Goal: Communication & Community: Ask a question

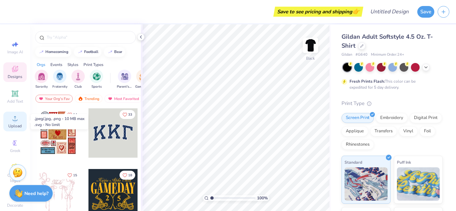
click at [14, 119] on circle at bounding box center [15, 121] width 4 height 4
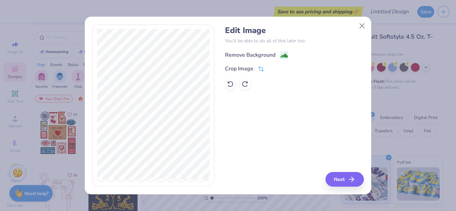
click at [284, 53] on image at bounding box center [283, 55] width 7 height 7
click at [343, 176] on button "Next" at bounding box center [345, 179] width 38 height 15
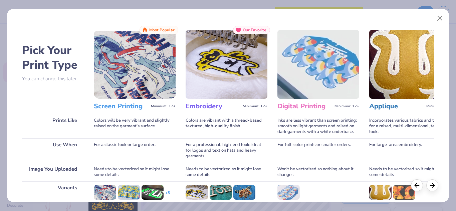
click at [132, 76] on img at bounding box center [135, 64] width 82 height 69
click at [157, 58] on img at bounding box center [135, 64] width 82 height 69
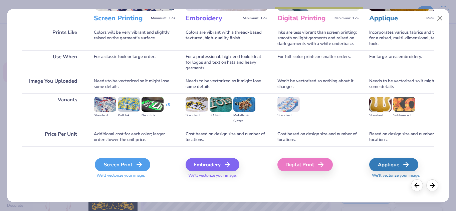
click at [137, 164] on icon at bounding box center [139, 165] width 8 height 8
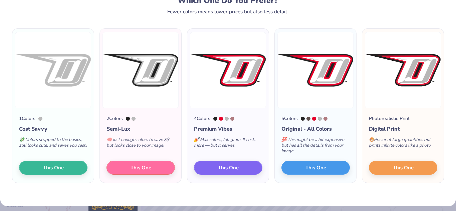
scroll to position [26, 0]
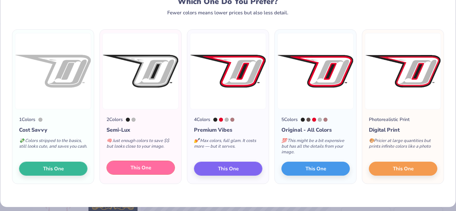
click at [169, 168] on button "This One" at bounding box center [140, 168] width 68 height 14
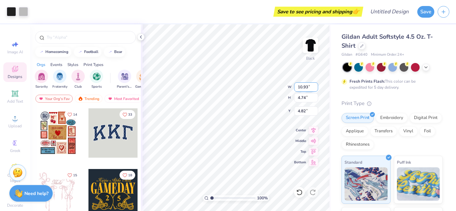
type input "5.98"
type input "12.92"
type input "5.60"
click at [311, 129] on icon at bounding box center [313, 130] width 9 height 8
type input "12.37"
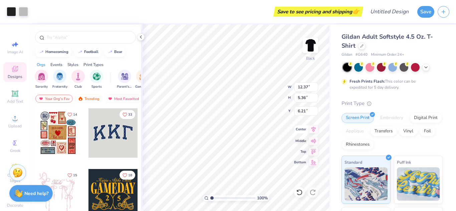
type input "5.36"
type input "6.21"
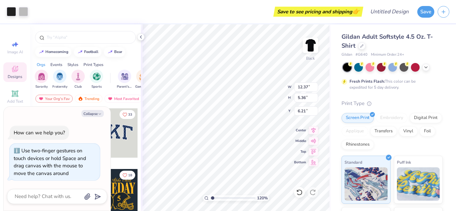
type input "1"
click at [211, 199] on input "range" at bounding box center [232, 198] width 45 height 6
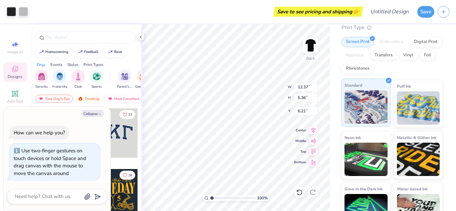
scroll to position [95, 0]
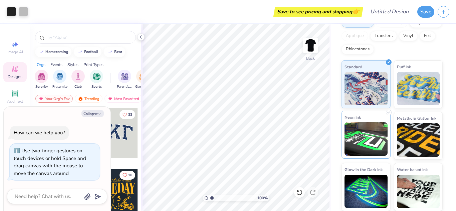
type textarea "x"
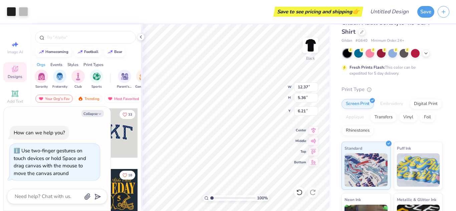
scroll to position [0, 0]
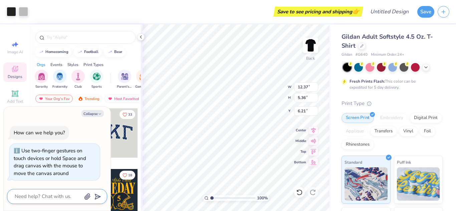
click at [53, 195] on textarea at bounding box center [48, 196] width 68 height 9
type textarea "ca"
type textarea "x"
type textarea "can"
type textarea "x"
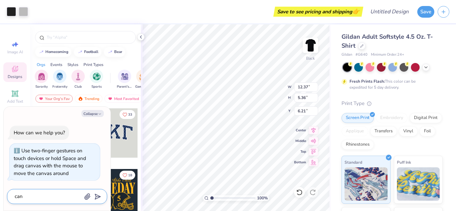
type textarea "can"
type textarea "x"
type textarea "can y"
type textarea "x"
type textarea "can yo"
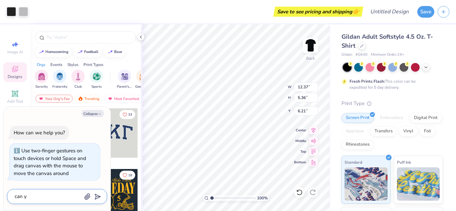
type textarea "x"
type textarea "can you"
type textarea "x"
type textarea "can you"
type textarea "x"
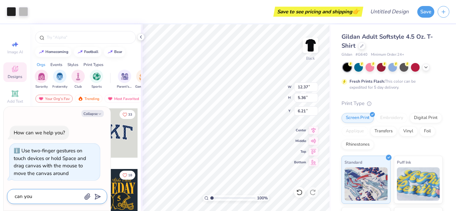
type textarea "can you m"
type textarea "x"
type textarea "can you ma"
type textarea "x"
type textarea "can you mak"
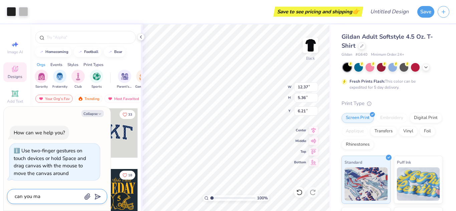
type textarea "x"
type textarea "can you make"
type textarea "x"
type textarea "can you make"
type textarea "x"
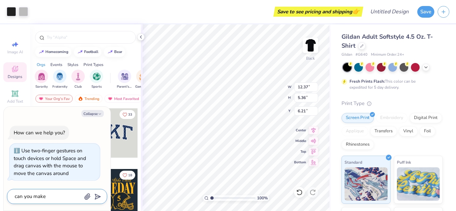
type textarea "can you make t"
type textarea "x"
type textarea "can you make th"
type textarea "x"
type textarea "can you make the"
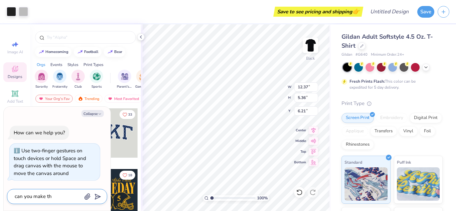
type textarea "x"
type textarea "can you make the"
type textarea "x"
type textarea "can you make the l"
type textarea "x"
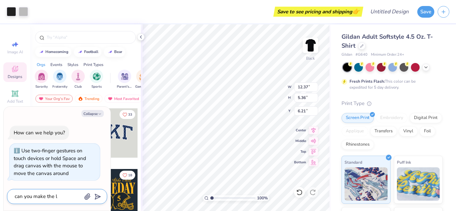
type textarea "can you make the lo"
type textarea "x"
type textarea "can you make the log"
type textarea "x"
type textarea "can you make the logo"
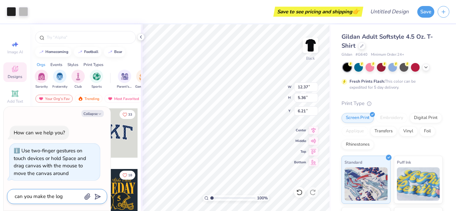
type textarea "x"
type textarea "can you make the logo"
type textarea "x"
type textarea "can you make the logo a"
type textarea "x"
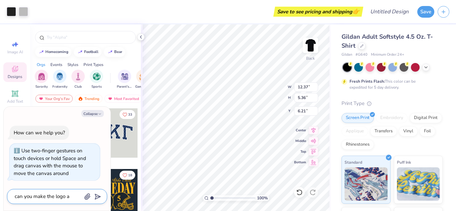
type textarea "can you make the logo a"
type textarea "x"
type textarea "can you make the logo a l"
type textarea "x"
type textarea "can you make the logo a li"
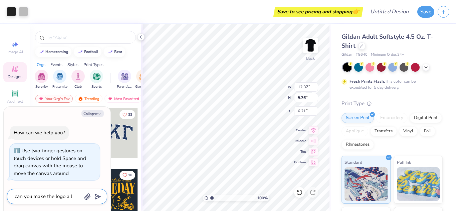
type textarea "x"
type textarea "can you make the logo a lit"
type textarea "x"
type textarea "can you make the logo a litt"
type textarea "x"
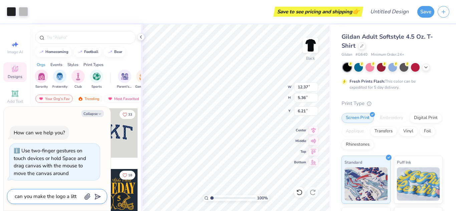
type textarea "can you make the logo a littl"
type textarea "x"
type textarea "can you make the logo a littlt"
type textarea "x"
type textarea "can you make the logo a littlte"
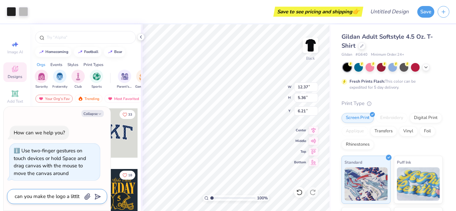
type textarea "x"
type textarea "can you make the logo a little"
type textarea "x"
type textarea "can you make the logo a little b"
type textarea "x"
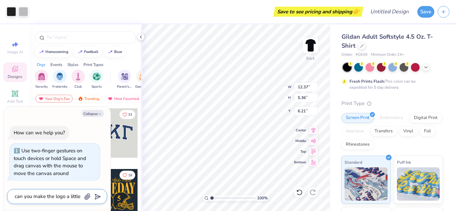
type textarea "can you make the logo a little br"
type textarea "x"
type textarea "can you make the logo a little bri"
type textarea "x"
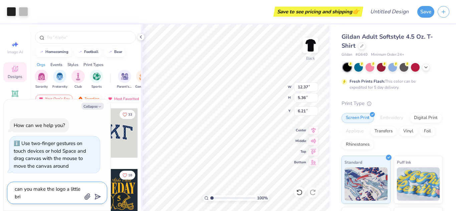
type textarea "can you make the logo a little brig"
type textarea "x"
type textarea "can you make the logo a little brigh"
type textarea "x"
type textarea "can you make the logo a little bright"
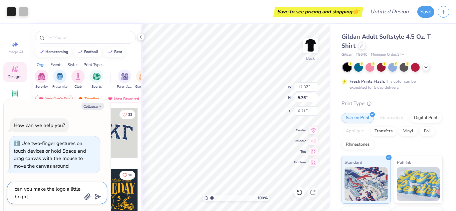
type textarea "x"
type textarea "can you make the logo a little brighte"
type textarea "x"
type textarea "can you make the logo a little brighter"
type textarea "x"
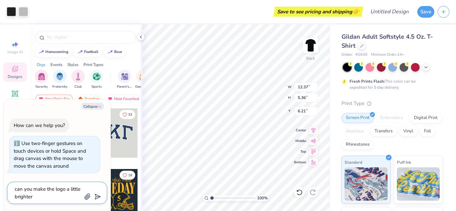
type textarea "can you make the logo a little brighter"
type textarea "x"
type textarea "can you make the logo a little brighter w"
type textarea "x"
type textarea "can you make the logo a little brighter wh"
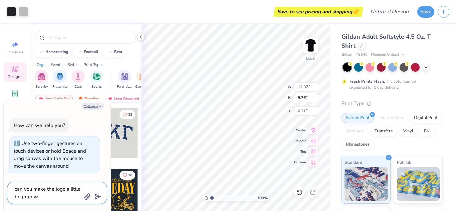
type textarea "x"
type textarea "can you make the logo a little brighter whi"
type textarea "x"
type textarea "can you make the logo a little brighter whit"
type textarea "x"
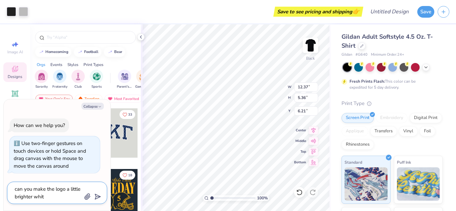
type textarea "can you make the logo a little brighter white"
type textarea "x"
type textarea "can you make the logo a little brighter white"
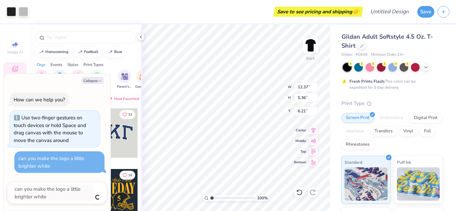
type textarea "x"
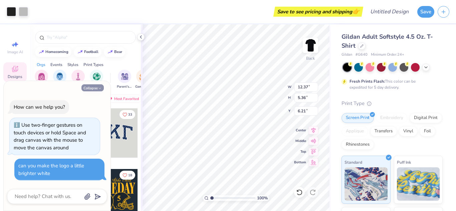
click at [92, 86] on button "Collapse" at bounding box center [92, 87] width 22 height 7
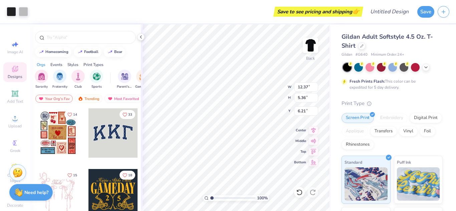
click at [28, 193] on strong "Need help?" at bounding box center [36, 193] width 24 height 6
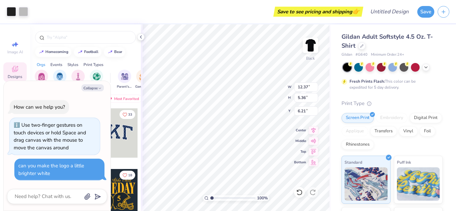
click at [57, 173] on div "can you make the logo a little brighter white" at bounding box center [59, 169] width 82 height 15
click at [93, 90] on button "Collapse" at bounding box center [92, 87] width 22 height 7
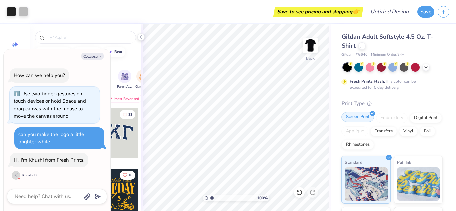
click at [354, 119] on div "Screen Print" at bounding box center [357, 117] width 32 height 10
type textarea "x"
type input "6.20"
type input "4.05"
type input "7.00"
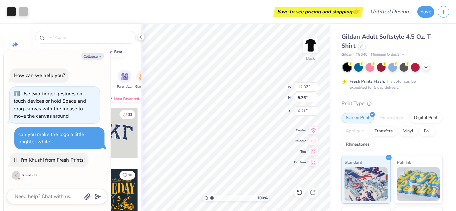
scroll to position [8, 0]
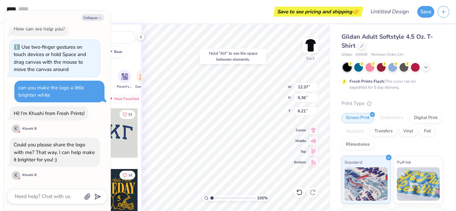
type textarea "x"
type input "4.41"
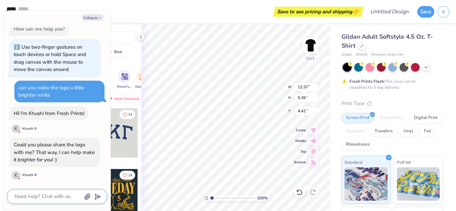
click at [65, 198] on textarea at bounding box center [48, 196] width 68 height 9
click at [93, 18] on button "Collapse" at bounding box center [92, 17] width 22 height 7
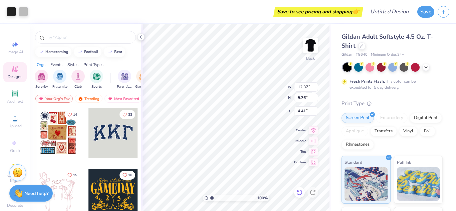
click at [300, 194] on icon at bounding box center [299, 192] width 7 height 7
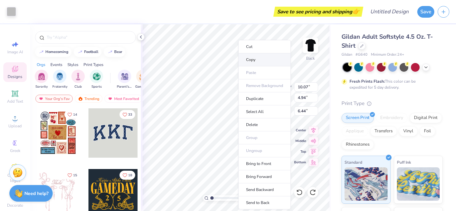
click at [253, 60] on li "Copy" at bounding box center [264, 59] width 52 height 13
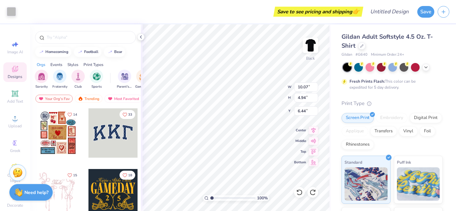
click at [36, 191] on strong "Need help?" at bounding box center [36, 193] width 24 height 6
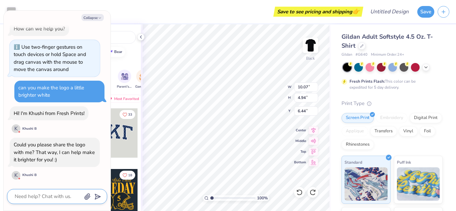
click at [39, 198] on textarea at bounding box center [48, 196] width 68 height 9
click at [87, 196] on icon "button" at bounding box center [87, 197] width 5 height 6
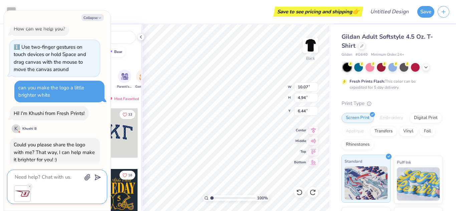
type textarea "x"
click at [84, 173] on button "button" at bounding box center [87, 176] width 7 height 7
click at [31, 175] on textarea at bounding box center [48, 177] width 68 height 9
type textarea "x"
type textarea "i"
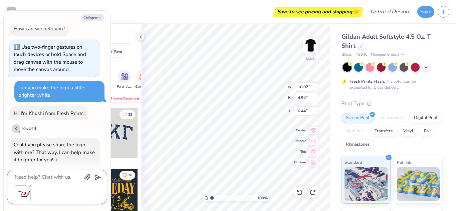
type textarea "x"
type textarea "I"
type textarea "x"
type textarea "I n"
type textarea "x"
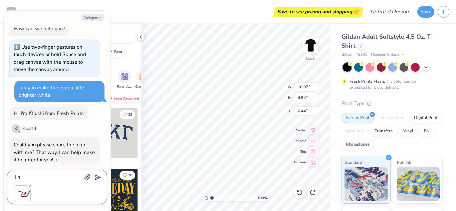
type textarea "I ne"
type textarea "x"
type textarea "I nee"
type textarea "x"
type textarea "I need"
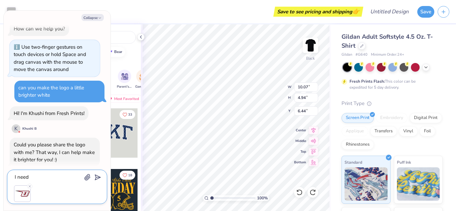
type textarea "x"
type textarea "I need"
type textarea "x"
type textarea "I need it"
type textarea "x"
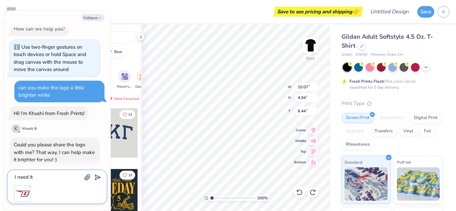
type textarea "I need it"
type textarea "x"
type textarea "I need it a"
type textarea "x"
type textarea "I need it al"
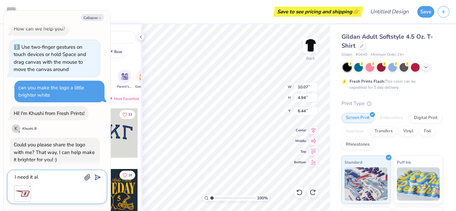
type textarea "x"
type textarea "I need it all"
type textarea "x"
type textarea "I need it all"
type textarea "x"
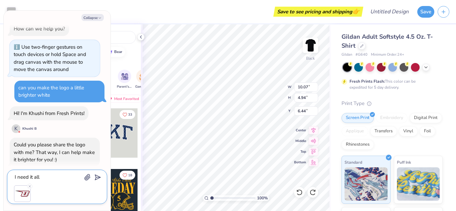
type textarea "I need it all b"
type textarea "x"
type textarea "I need it all ba"
type textarea "x"
type textarea "I need it all [MEDICAL_DATA]"
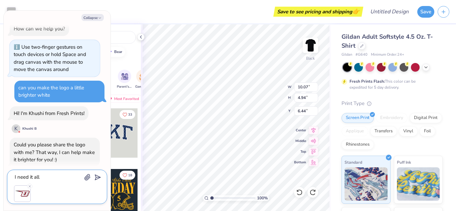
type textarea "x"
type textarea "I need it all balck"
type textarea "x"
type textarea "I need it all"
type textarea "x"
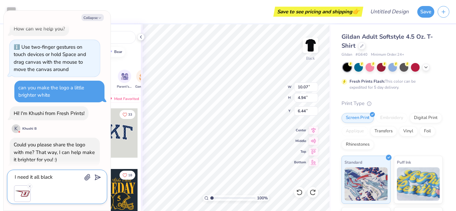
type textarea "I need it all black a"
type textarea "x"
type textarea "I need it all black and"
type textarea "x"
type textarea "I need it all black and"
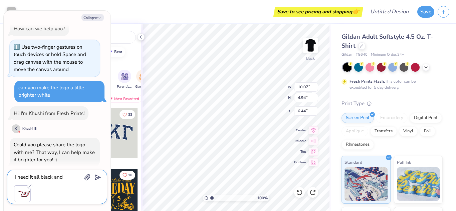
type textarea "x"
type textarea "I need it all black and w"
type textarea "x"
type textarea "I need it all black and wh"
type textarea "x"
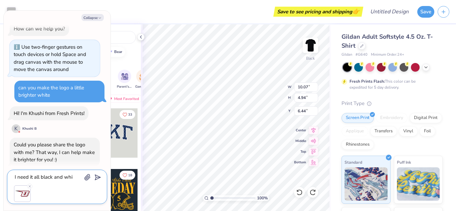
type textarea "I need it all black and whit"
type textarea "x"
type textarea "I need it all black and white"
type textarea "x"
type textarea "I need it all black and white"
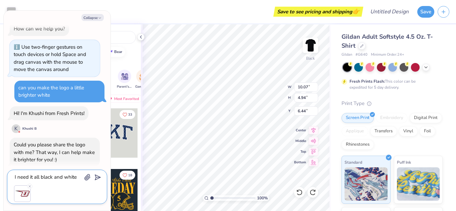
type textarea "x"
type textarea "I need it all black and white b"
type textarea "x"
type textarea "I need it all black and white bu"
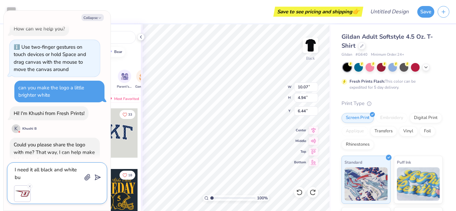
type textarea "x"
type textarea "I need it all black and white but"
type textarea "x"
type textarea "I need it all black and white but"
type textarea "x"
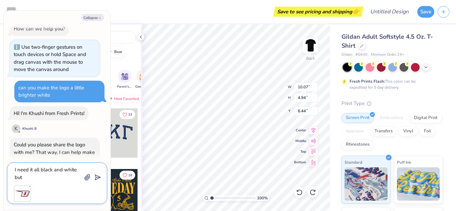
type textarea "I need it all black and white but t"
type textarea "x"
type textarea "I need it all black and white but th"
type textarea "x"
type textarea "I need it all black and white but the"
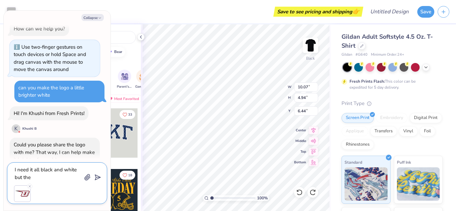
type textarea "x"
type textarea "I need it all black and white but the w"
type textarea "x"
type textarea "I need it all black and white but the wh"
type textarea "x"
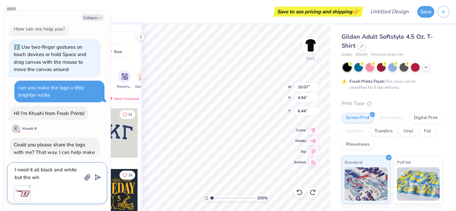
type textarea "I need it all black and white but the who"
type textarea "x"
type textarea "I need it all black and white but the whot"
type textarea "x"
type textarea "I need it all black and white but the white"
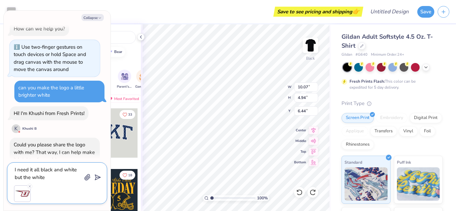
type textarea "x"
type textarea "I need it all black and white but the white t"
type textarea "x"
type textarea "I need it all black and white but the white to"
type textarea "x"
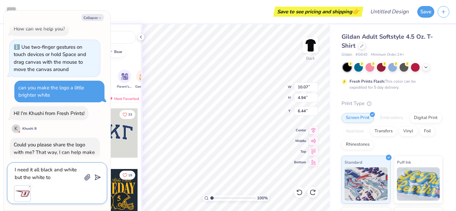
type textarea "I need it all black and white but the white to"
type textarea "x"
type textarea "I need it all black and white but the white to be"
type textarea "x"
type textarea "I need it all black and white but the white to be"
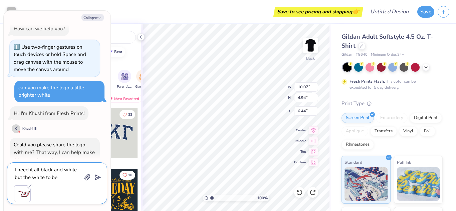
type textarea "x"
type textarea "I need it all black and white but the white to be sl"
type textarea "x"
type textarea "I need it all black and white but the white to be sli"
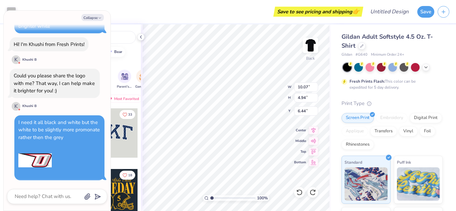
scroll to position [77, 0]
click at [97, 14] on button "Collapse" at bounding box center [92, 17] width 22 height 7
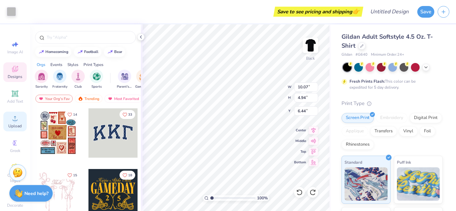
click at [7, 119] on div "Upload" at bounding box center [14, 122] width 23 height 20
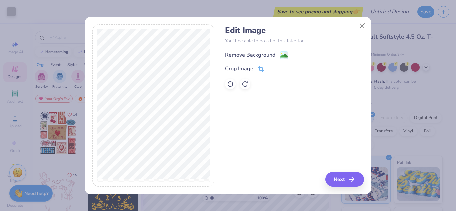
click at [282, 56] on image at bounding box center [283, 55] width 7 height 7
click at [337, 181] on button "Next" at bounding box center [345, 179] width 38 height 15
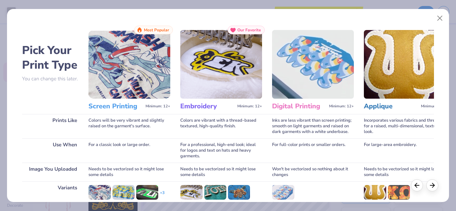
scroll to position [88, 0]
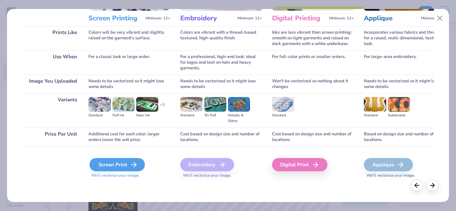
click at [120, 167] on div "Screen Print" at bounding box center [116, 164] width 55 height 13
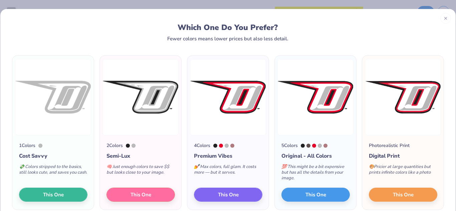
click at [134, 147] on div at bounding box center [134, 146] width 4 height 4
click at [111, 145] on div "2 Colors" at bounding box center [114, 145] width 16 height 7
click at [139, 131] on img at bounding box center [140, 97] width 76 height 76
click at [129, 145] on div at bounding box center [128, 146] width 4 height 4
click at [152, 195] on button "This One" at bounding box center [140, 194] width 68 height 14
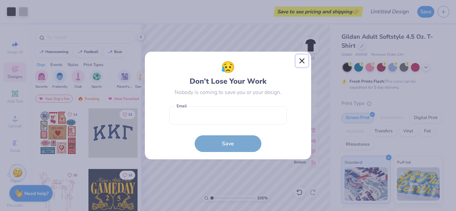
click at [301, 62] on button "Close" at bounding box center [302, 61] width 13 height 13
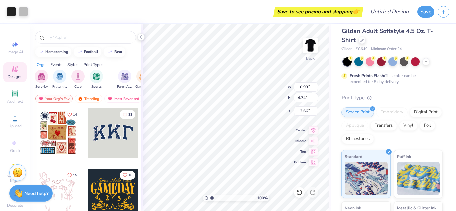
scroll to position [0, 0]
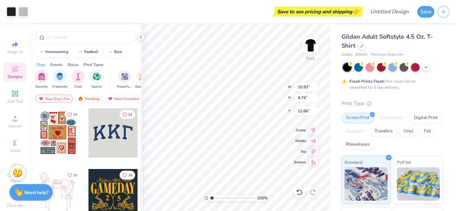
click at [44, 190] on strong "Need help?" at bounding box center [36, 193] width 24 height 6
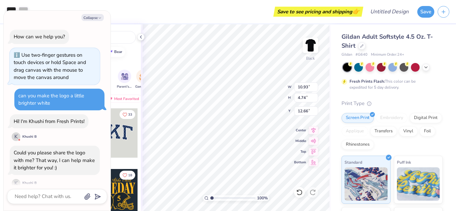
scroll to position [77, 0]
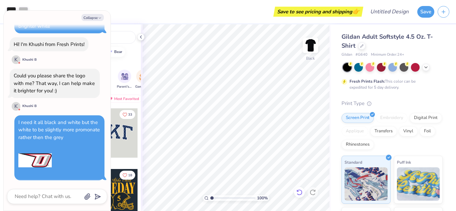
click at [301, 196] on icon at bounding box center [299, 192] width 7 height 7
click at [299, 193] on icon at bounding box center [299, 192] width 7 height 7
click at [299, 192] on icon at bounding box center [299, 192] width 7 height 7
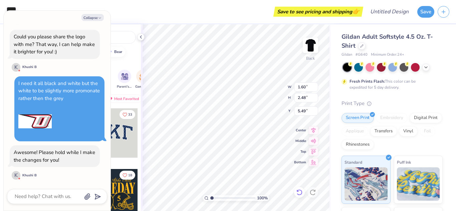
click at [298, 196] on div at bounding box center [299, 192] width 11 height 11
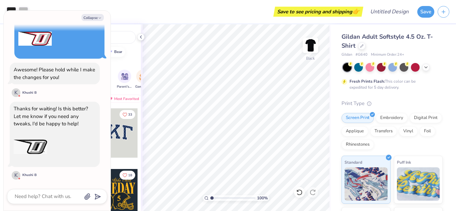
click at [42, 149] on img at bounding box center [30, 147] width 33 height 33
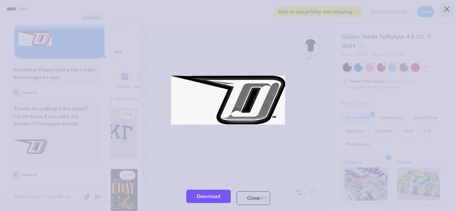
click at [215, 196] on link "Download" at bounding box center [208, 197] width 44 height 14
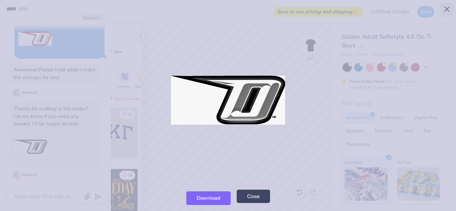
click at [253, 198] on button "Close" at bounding box center [253, 197] width 33 height 14
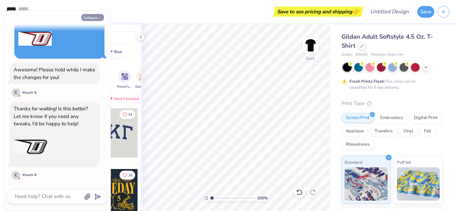
click at [92, 18] on button "Collapse" at bounding box center [92, 17] width 22 height 7
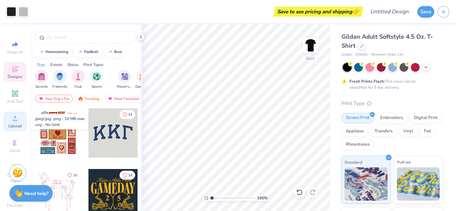
click at [14, 122] on circle at bounding box center [15, 121] width 4 height 4
click at [14, 119] on icon at bounding box center [15, 118] width 8 height 8
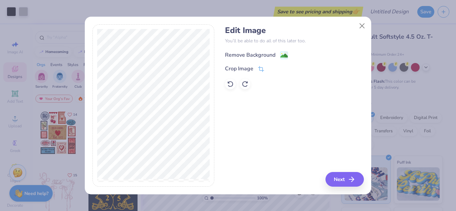
click at [284, 52] on icon at bounding box center [286, 55] width 4 height 7
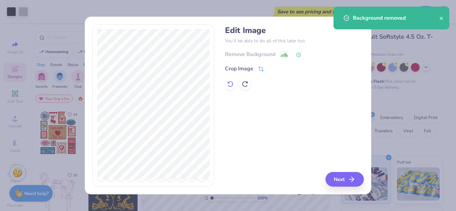
click at [231, 85] on icon at bounding box center [230, 84] width 7 height 7
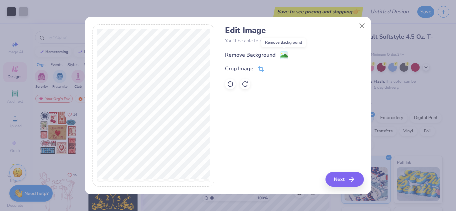
click at [282, 54] on image at bounding box center [283, 55] width 7 height 7
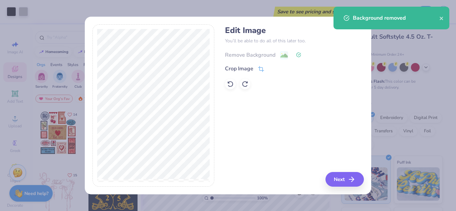
click at [282, 54] on div "Remove Background" at bounding box center [294, 54] width 139 height 8
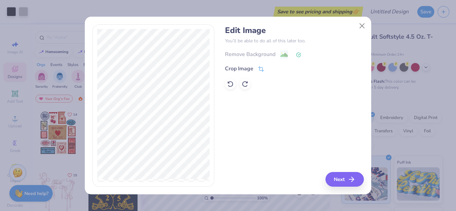
click at [298, 54] on icon at bounding box center [298, 54] width 5 height 5
click at [286, 54] on div "Remove Background" at bounding box center [294, 54] width 139 height 8
click at [230, 84] on icon at bounding box center [230, 84] width 7 height 7
click at [355, 179] on polyline "button" at bounding box center [354, 179] width 2 height 5
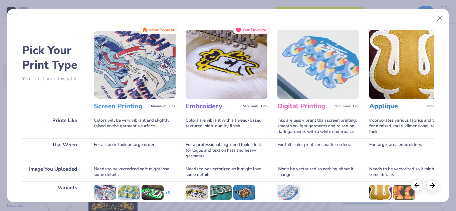
scroll to position [88, 0]
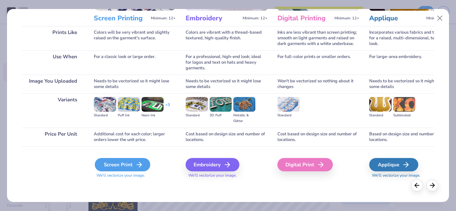
click at [128, 164] on div "Screen Print" at bounding box center [122, 164] width 55 height 13
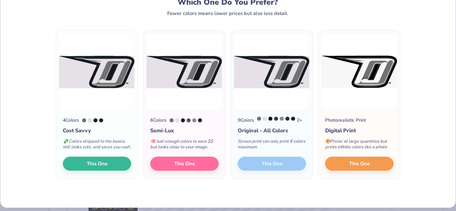
scroll to position [25, 0]
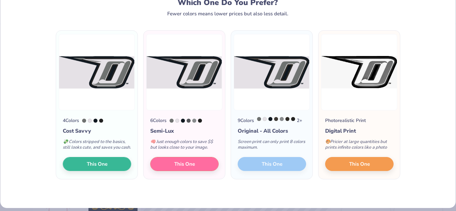
click at [178, 121] on div at bounding box center [177, 121] width 4 height 4
click at [189, 170] on button "This One" at bounding box center [184, 163] width 68 height 14
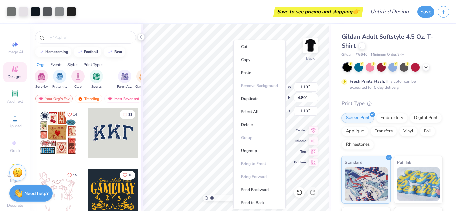
click at [257, 86] on ul "Cut Copy Paste Remove Background Duplicate Select All Delete Group Ungroup Brin…" at bounding box center [259, 125] width 52 height 170
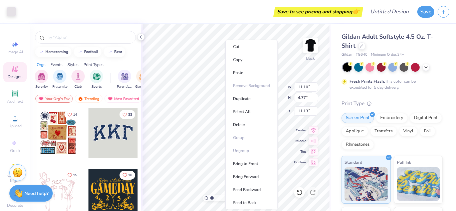
click at [225, 132] on ul "Cut Copy Paste Remove Background Duplicate Select All Delete Group Ungroup Brin…" at bounding box center [251, 125] width 52 height 170
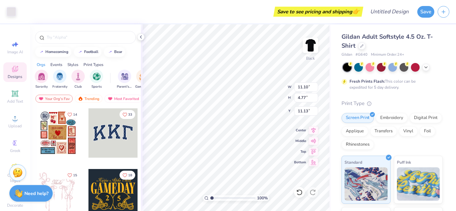
click at [15, 78] on span "Designs" at bounding box center [15, 76] width 15 height 5
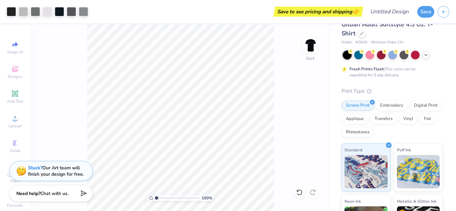
scroll to position [0, 0]
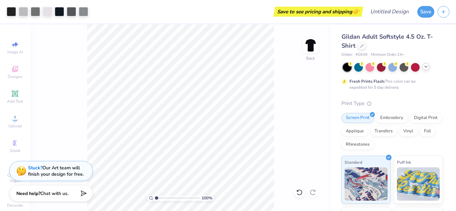
click at [425, 68] on icon at bounding box center [425, 66] width 5 height 5
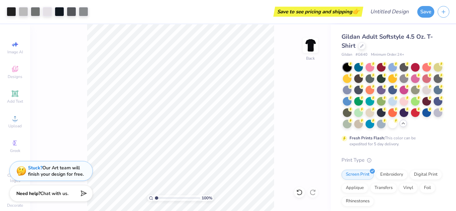
click at [403, 126] on div at bounding box center [403, 123] width 7 height 7
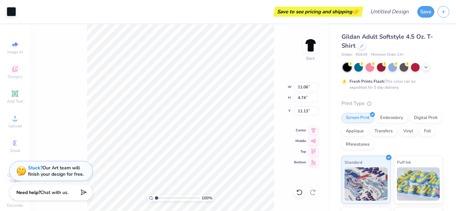
click at [64, 191] on span "Chat with us." at bounding box center [54, 193] width 28 height 6
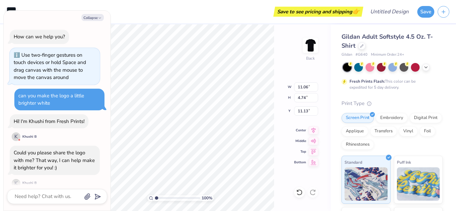
scroll to position [199, 0]
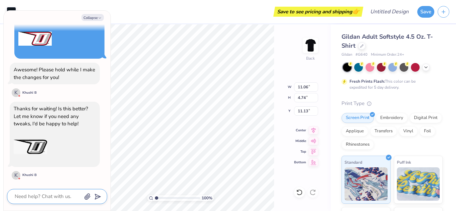
click at [45, 195] on textarea at bounding box center [48, 196] width 68 height 9
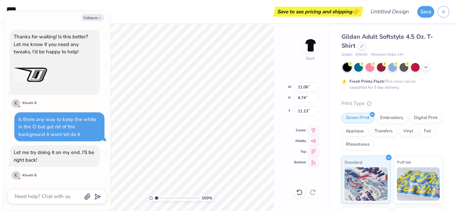
scroll to position [363, 0]
